Goal: Information Seeking & Learning: Learn about a topic

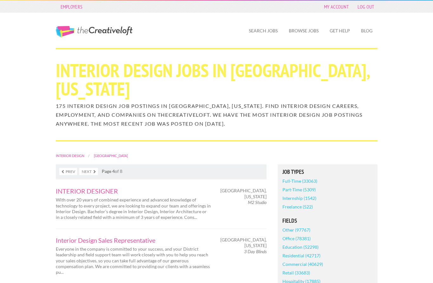
scroll to position [1059, 0]
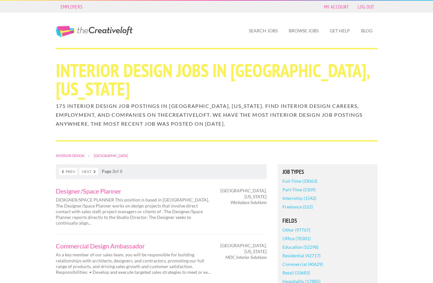
scroll to position [1042, 0]
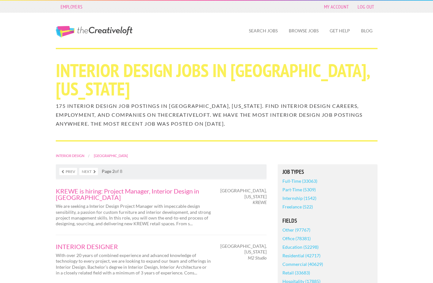
scroll to position [1042, 0]
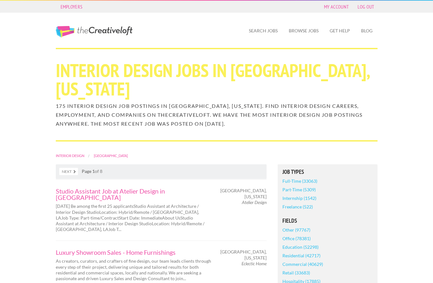
scroll to position [1061, 0]
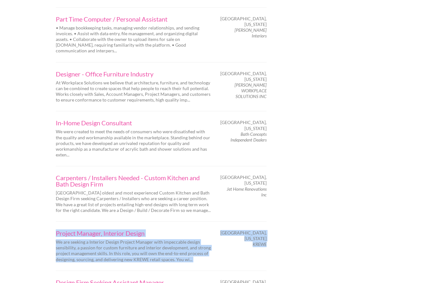
scroll to position [752, 0]
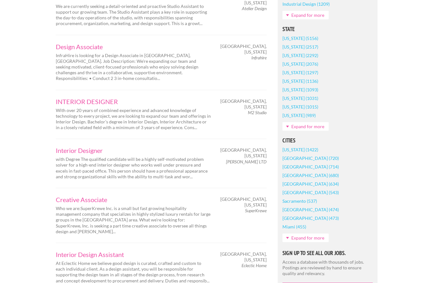
scroll to position [416, 0]
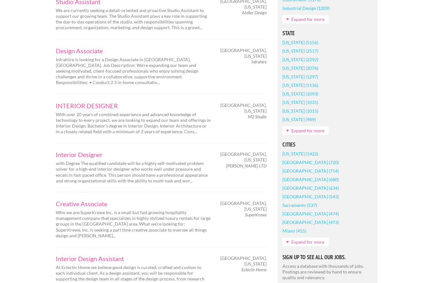
click at [324, 128] on link "Expand for more" at bounding box center [305, 130] width 46 height 9
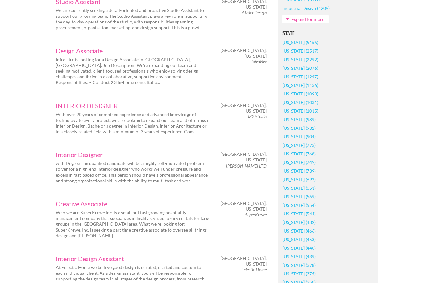
click at [306, 239] on link "[US_STATE] (453)" at bounding box center [298, 239] width 33 height 9
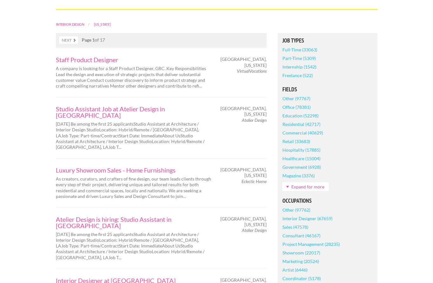
scroll to position [99, 0]
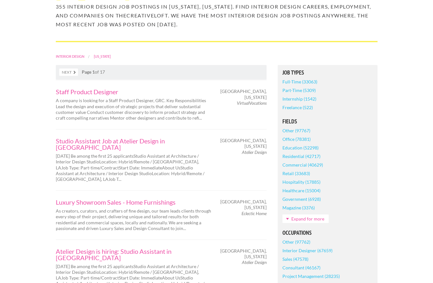
click at [309, 78] on link "Full-Time (33063)" at bounding box center [299, 81] width 35 height 9
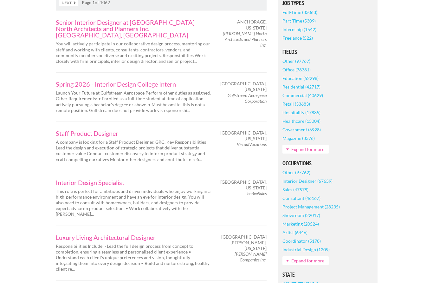
scroll to position [158, 0]
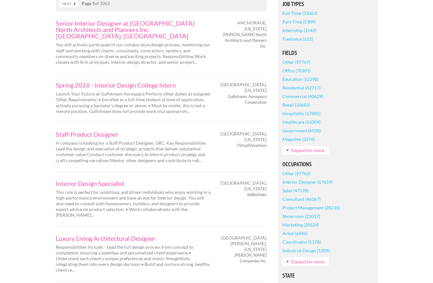
click at [317, 148] on link "Expand for more" at bounding box center [305, 150] width 46 height 9
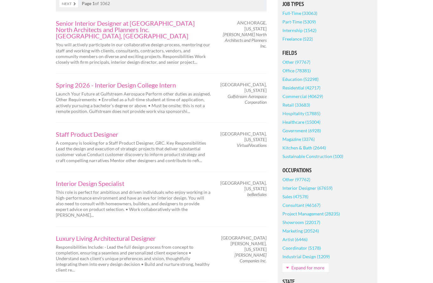
click at [305, 95] on link "Commercial (40629)" at bounding box center [302, 96] width 41 height 9
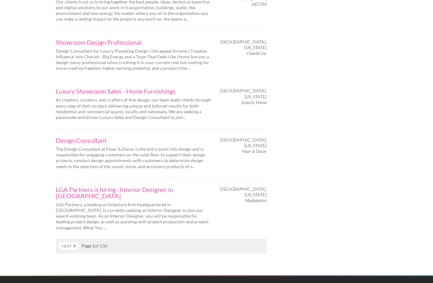
scroll to position [1002, 0]
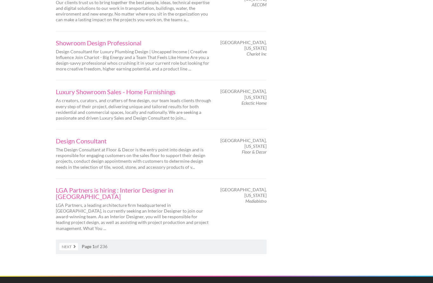
click at [73, 243] on link "Next" at bounding box center [68, 246] width 19 height 7
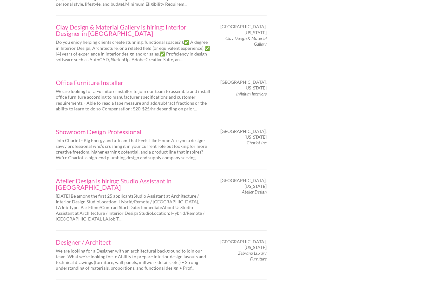
scroll to position [816, 0]
click at [204, 177] on link "Atelier Design is hiring: Studio Assistant in New Orleans" at bounding box center [133, 183] width 155 height 13
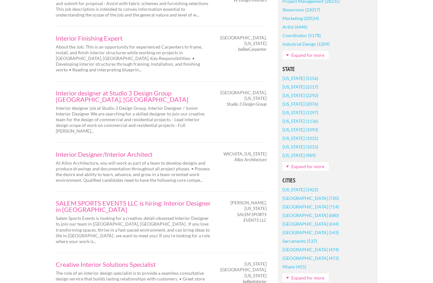
scroll to position [352, 0]
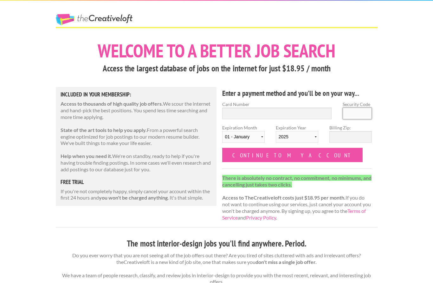
click at [344, 109] on input "Security Code" at bounding box center [357, 113] width 29 height 12
